Goal: Task Accomplishment & Management: Use online tool/utility

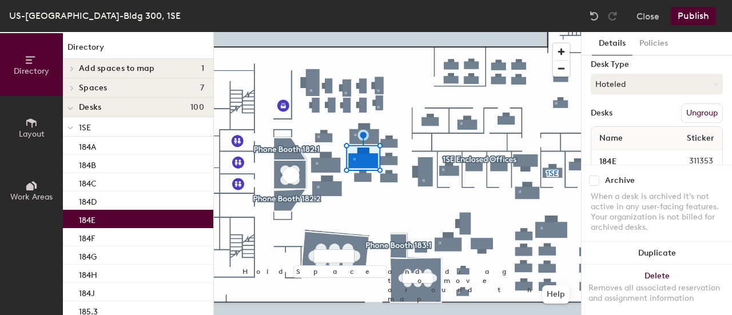
scroll to position [172, 0]
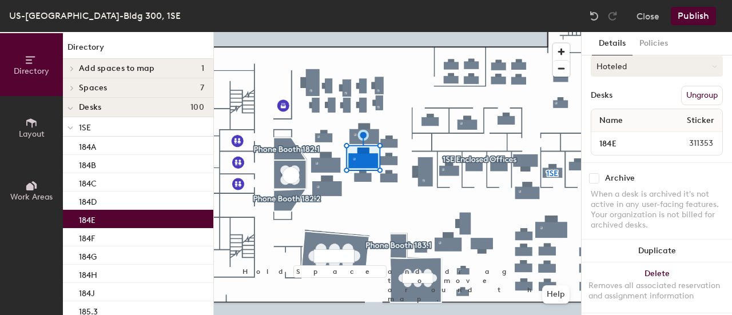
click at [682, 69] on button "Hoteled" at bounding box center [657, 66] width 132 height 21
click at [617, 97] on div "Assigned" at bounding box center [648, 101] width 114 height 17
click at [697, 13] on button "Publish" at bounding box center [693, 16] width 45 height 18
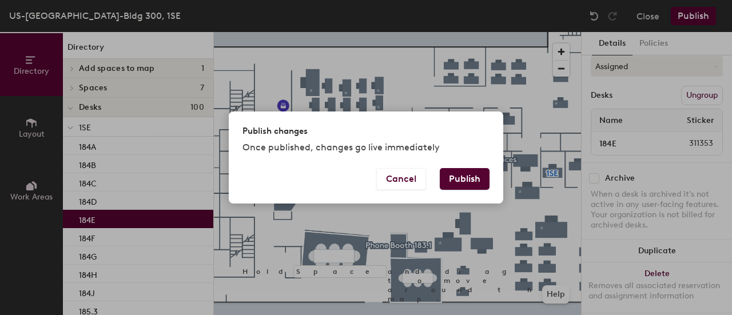
click at [467, 176] on button "Publish" at bounding box center [465, 179] width 50 height 22
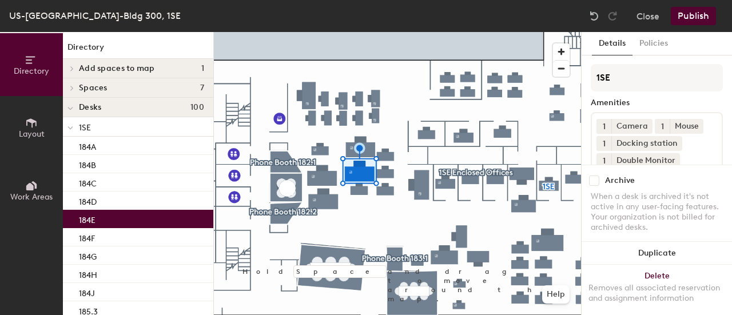
click at [37, 124] on icon at bounding box center [31, 123] width 13 height 13
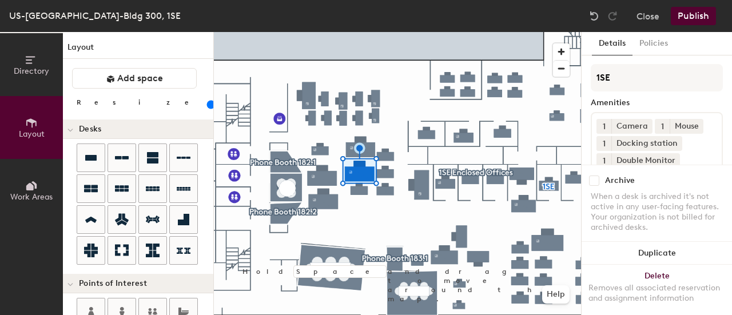
click at [208, 105] on input "range" at bounding box center [208, 104] width 0 height 9
click at [208, 104] on input "range" at bounding box center [208, 104] width 0 height 9
click at [271, 32] on div at bounding box center [397, 32] width 367 height 0
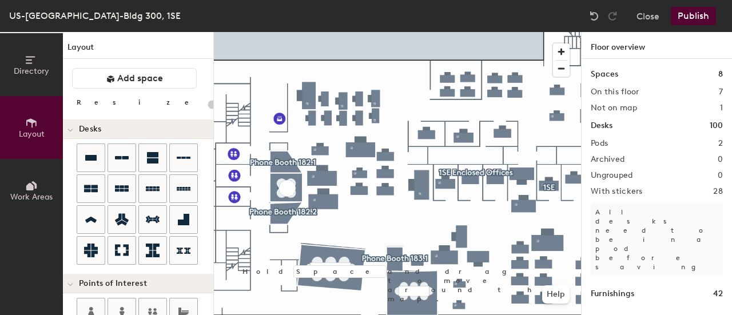
click at [693, 14] on button "Publish" at bounding box center [693, 16] width 45 height 18
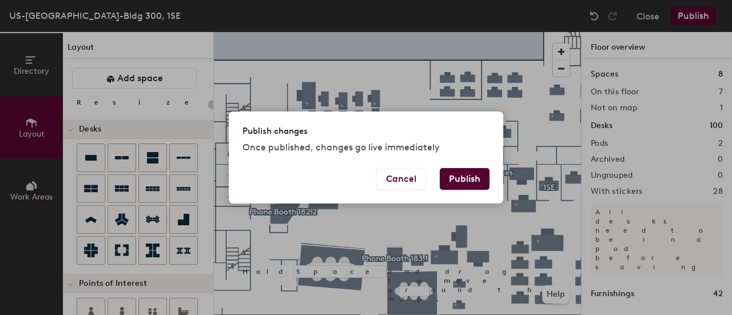
click at [470, 177] on button "Publish" at bounding box center [465, 179] width 50 height 22
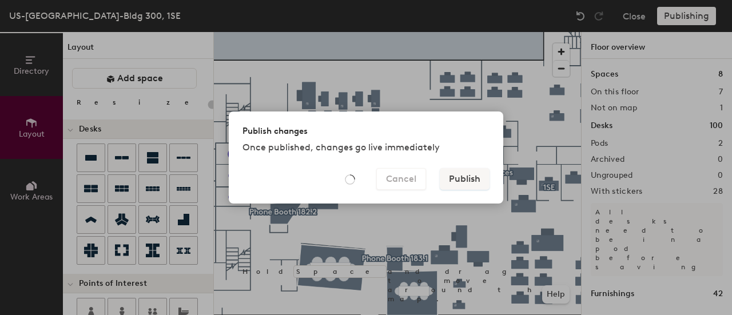
type input "20"
